Goal: Task Accomplishment & Management: Complete application form

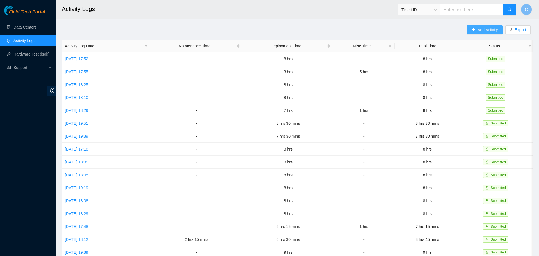
click at [481, 26] on button "Add Activity" at bounding box center [484, 29] width 35 height 9
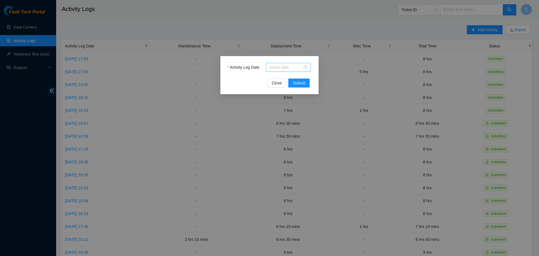
click at [295, 67] on input "Activity Log Date" at bounding box center [285, 67] width 33 height 6
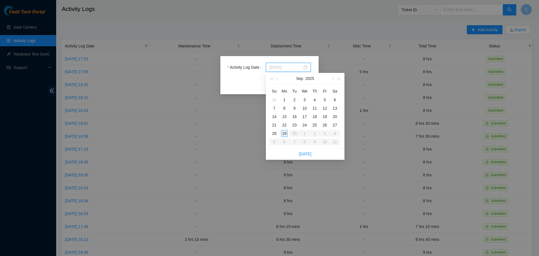
type input "[DATE]"
click at [284, 134] on div "29" at bounding box center [284, 133] width 7 height 7
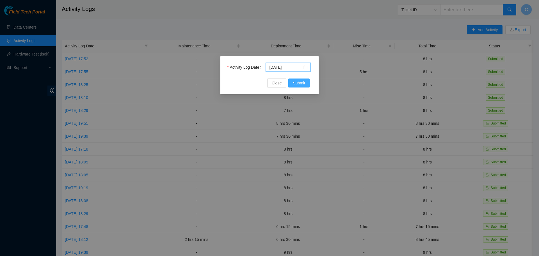
click at [300, 84] on span "Submit" at bounding box center [299, 83] width 12 height 6
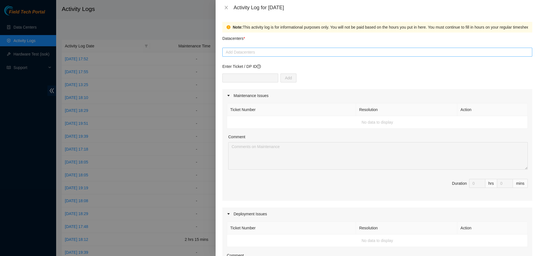
click at [257, 52] on div at bounding box center [377, 52] width 307 height 7
type input "qua"
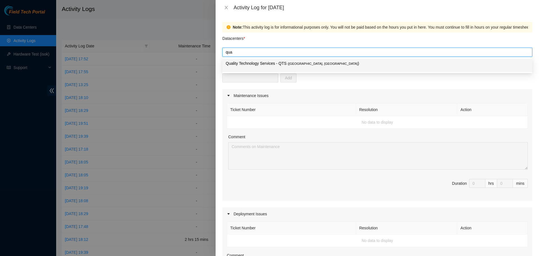
click at [291, 66] on p "Quality Technology Services - QTS ( [GEOGRAPHIC_DATA], [GEOGRAPHIC_DATA] )" at bounding box center [377, 63] width 303 height 6
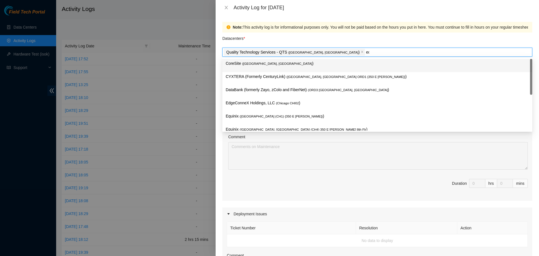
type input "equi"
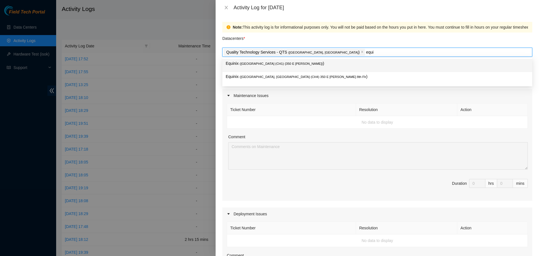
click at [296, 65] on p "Equinix ( [GEOGRAPHIC_DATA] (CH1) {350 E [PERSON_NAME]} )" at bounding box center [377, 63] width 303 height 6
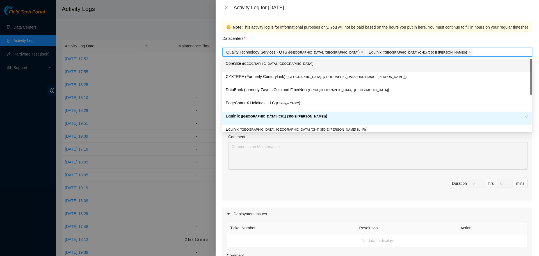
click at [342, 37] on div "Datacenters *" at bounding box center [377, 40] width 310 height 15
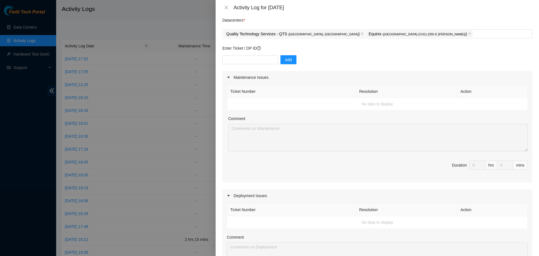
scroll to position [19, 0]
click at [256, 55] on input "text" at bounding box center [250, 59] width 56 height 9
type input "DP85127"
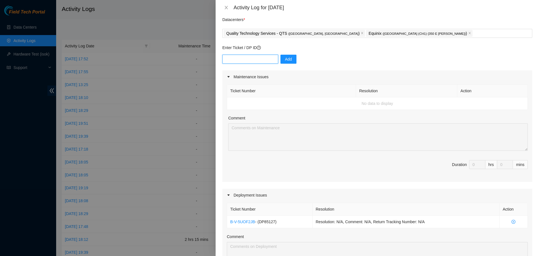
click at [266, 63] on input "text" at bounding box center [250, 59] width 56 height 9
type input "DP78353"
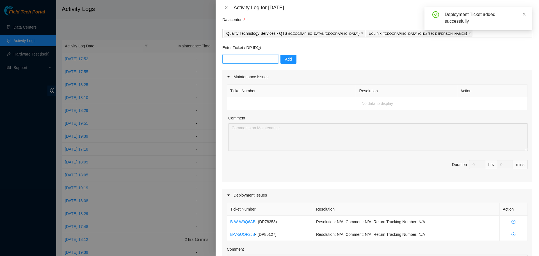
click at [252, 58] on input "text" at bounding box center [250, 59] width 56 height 9
type input "DP78354"
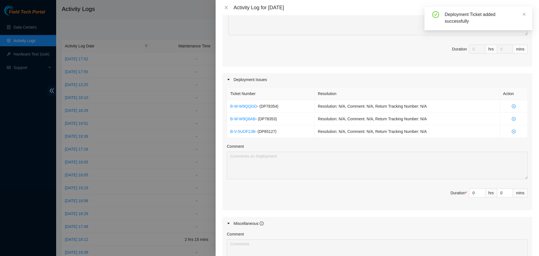
scroll to position [192, 0]
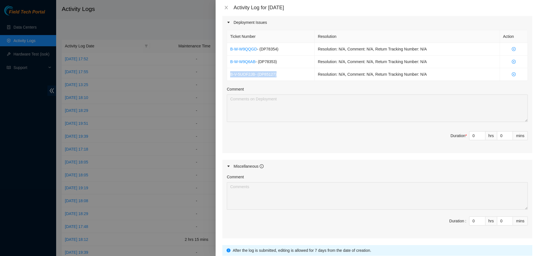
drag, startPoint x: 276, startPoint y: 73, endPoint x: 227, endPoint y: 76, distance: 49.5
click at [227, 76] on div "Ticket Number Resolution Action B-W-W9QQGD - ( DP78354 ) Resolution: N/A, Comme…" at bounding box center [377, 55] width 301 height 51
copy td "B-V-5UOF2JB - ( DP85127 )"
click at [478, 137] on input "0" at bounding box center [477, 136] width 16 height 8
type input "1"
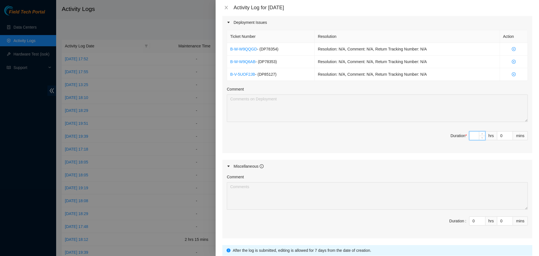
type input "1"
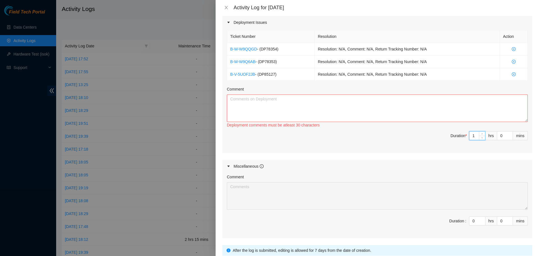
type input "0"
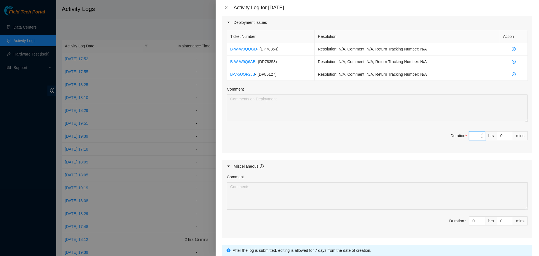
type input "8"
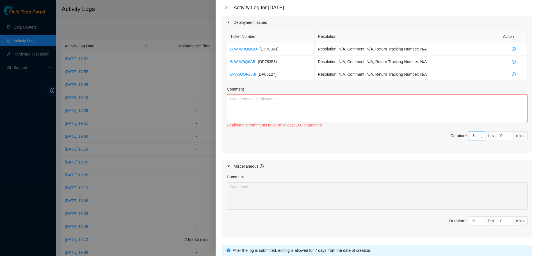
type input "8"
click at [378, 108] on textarea "Comment" at bounding box center [377, 109] width 301 height 28
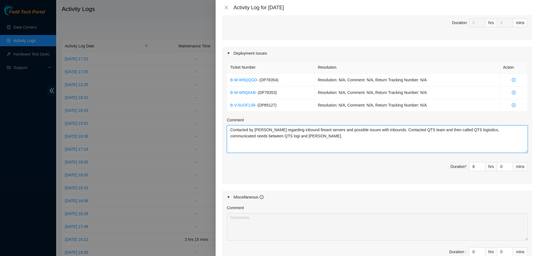
scroll to position [160, 0]
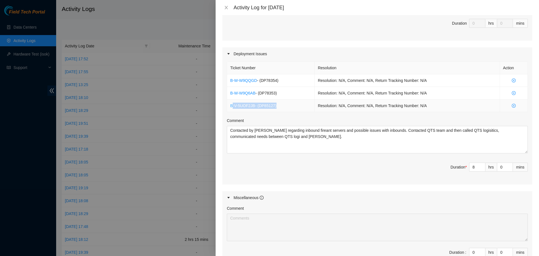
drag, startPoint x: 277, startPoint y: 105, endPoint x: 232, endPoint y: 108, distance: 44.7
click at [232, 108] on td "B-V-5UOF2JB - ( DP85127 )" at bounding box center [271, 106] width 88 height 13
copy td "-V-5UOF2JB - ( DP85127 )"
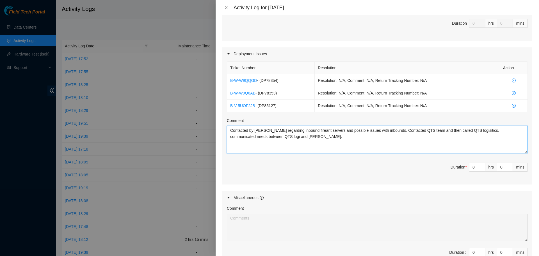
click at [232, 133] on textarea "Contacted by [PERSON_NAME] regarding inbound fireant servers and possible issue…" at bounding box center [377, 140] width 301 height 28
paste textarea "-V-5UOF2JB - (DP85127)"
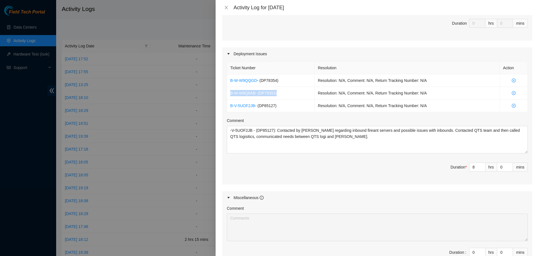
drag, startPoint x: 278, startPoint y: 93, endPoint x: 226, endPoint y: 99, distance: 52.6
click at [226, 99] on div "Ticket Number Resolution Action B-W-W9QQGD - ( DP78354 ) Resolution: N/A, Comme…" at bounding box center [377, 122] width 310 height 124
copy td "B-W-W9Q6AB - ( DP78353 )"
click at [260, 154] on div "Ticket Number Resolution Action B-W-W9QQGD - ( DP78354 ) Resolution: N/A, Comme…" at bounding box center [377, 122] width 310 height 124
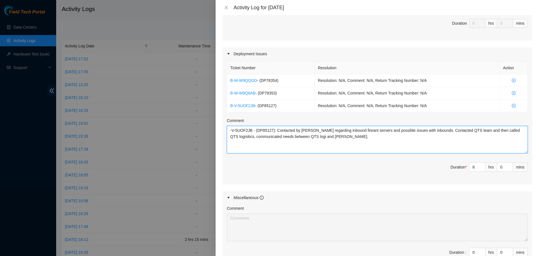
click at [261, 152] on textarea "-V-5UOF2JB - (DP85127): Contacted by [PERSON_NAME] regarding inbound fireant se…" at bounding box center [377, 140] width 301 height 28
paste textarea "B-W-W9Q6AB - (DP78353)"
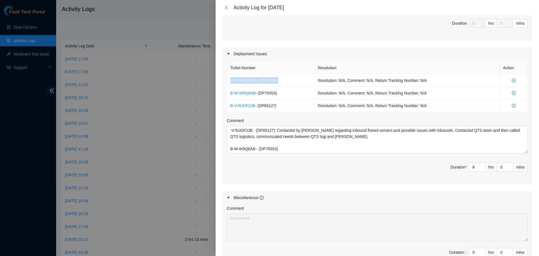
drag, startPoint x: 281, startPoint y: 77, endPoint x: 223, endPoint y: 80, distance: 57.7
click at [223, 80] on div "Ticket Number Resolution Action B-W-W9QQGD - ( DP78354 ) Resolution: N/A, Comme…" at bounding box center [377, 122] width 310 height 124
copy td "B-W-W9QQGD - ( DP78354 )"
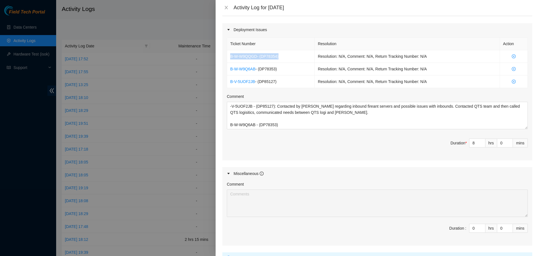
scroll to position [185, 0]
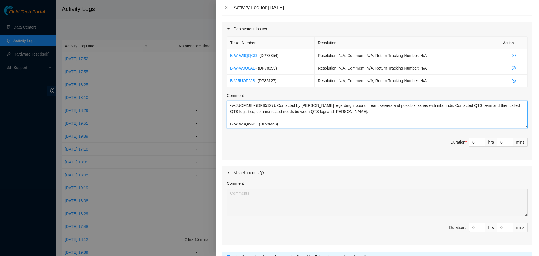
click at [283, 124] on textarea "-V-5UOF2JB - (DP85127): Contacted by [PERSON_NAME] regarding inbound fireant se…" at bounding box center [377, 115] width 301 height 28
paste textarea "B-W-W9QQGD - (DP78354)"
click at [277, 124] on textarea "-V-5UOF2JB - (DP85127): Contacted by [PERSON_NAME] regarding inbound fireant se…" at bounding box center [377, 115] width 301 height 28
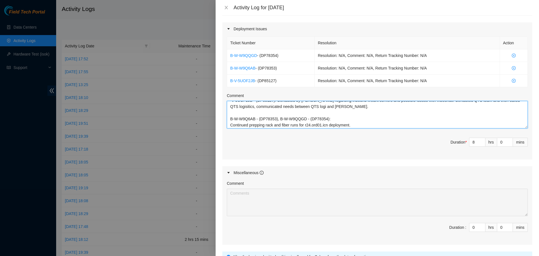
scroll to position [235, 0]
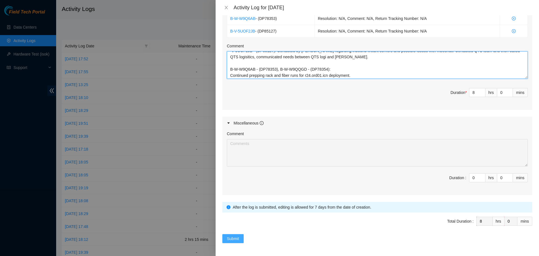
type textarea "-V-5UOF2JB - (DP85127): Contacted by [PERSON_NAME] regarding inbound fireant se…"
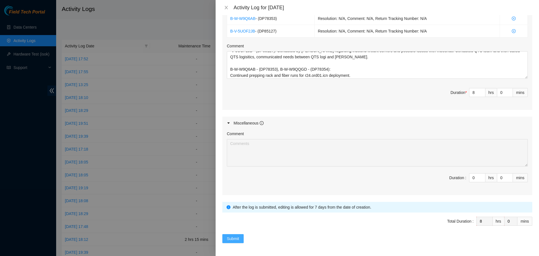
click at [239, 239] on button "Submit" at bounding box center [232, 238] width 21 height 9
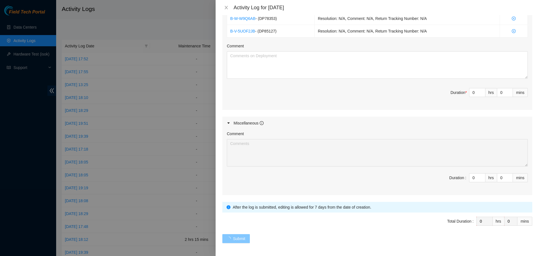
scroll to position [0, 0]
